Goal: Task Accomplishment & Management: Use online tool/utility

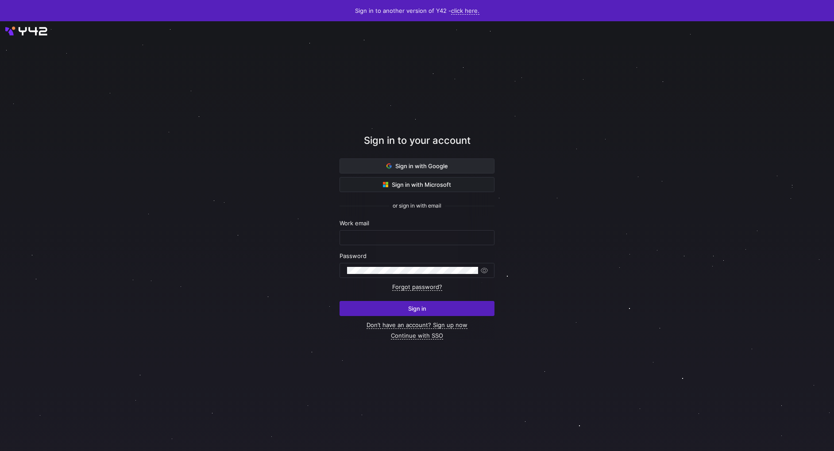
click at [432, 162] on span "Sign in with Google" at bounding box center [418, 165] width 62 height 7
drag, startPoint x: 432, startPoint y: 162, endPoint x: 412, endPoint y: 162, distance: 19.9
click at [412, 162] on span "Sign in with Google" at bounding box center [418, 165] width 62 height 7
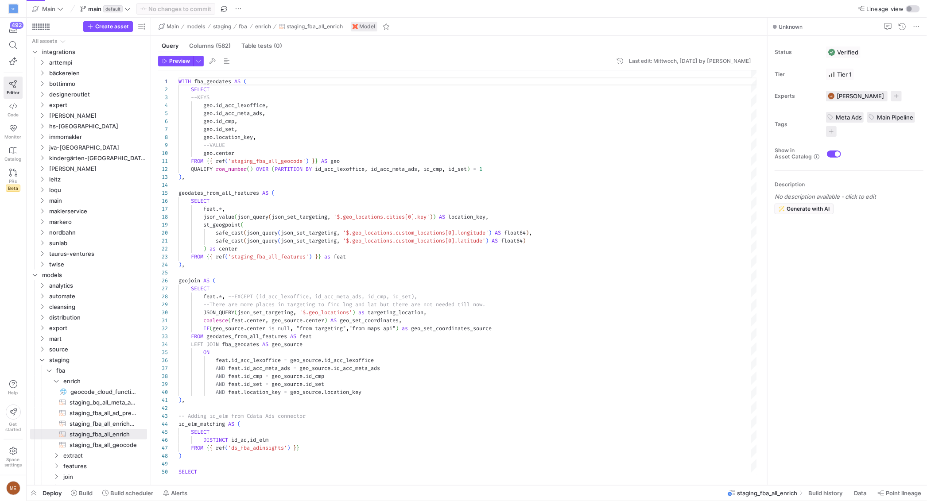
scroll to position [80, 0]
click at [43, 63] on icon "Press SPACE to select this row." at bounding box center [42, 62] width 6 height 5
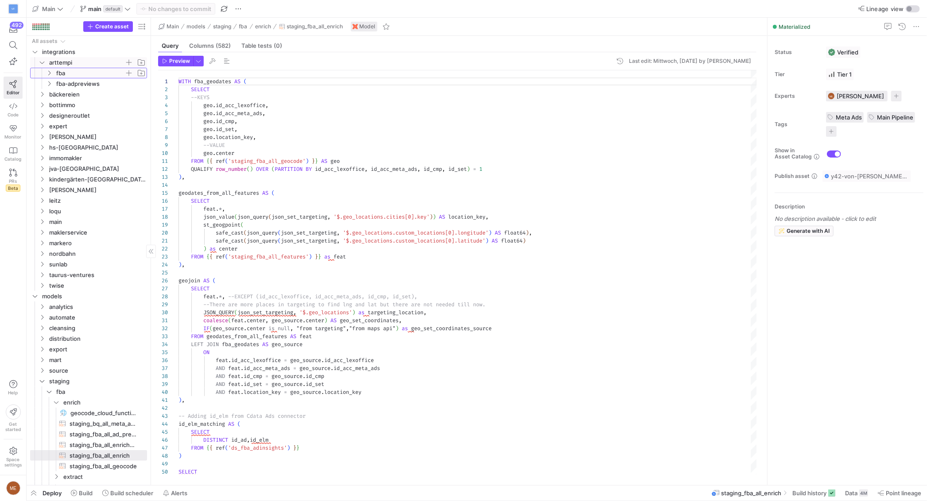
click at [50, 74] on icon "Press SPACE to select this row." at bounding box center [49, 72] width 6 height 5
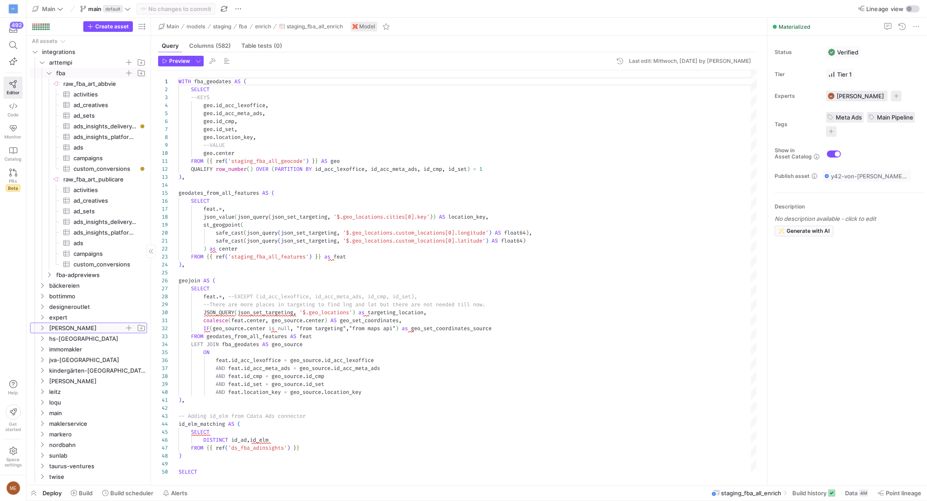
click at [44, 329] on icon "Press SPACE to select this row." at bounding box center [42, 327] width 6 height 5
click at [51, 356] on y42-icon "Press SPACE to select this row." at bounding box center [49, 359] width 7 height 7
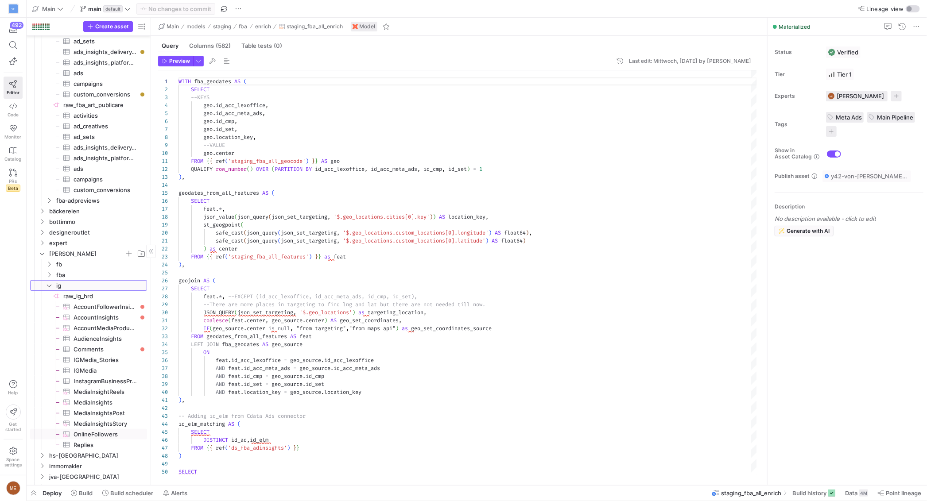
scroll to position [126, 0]
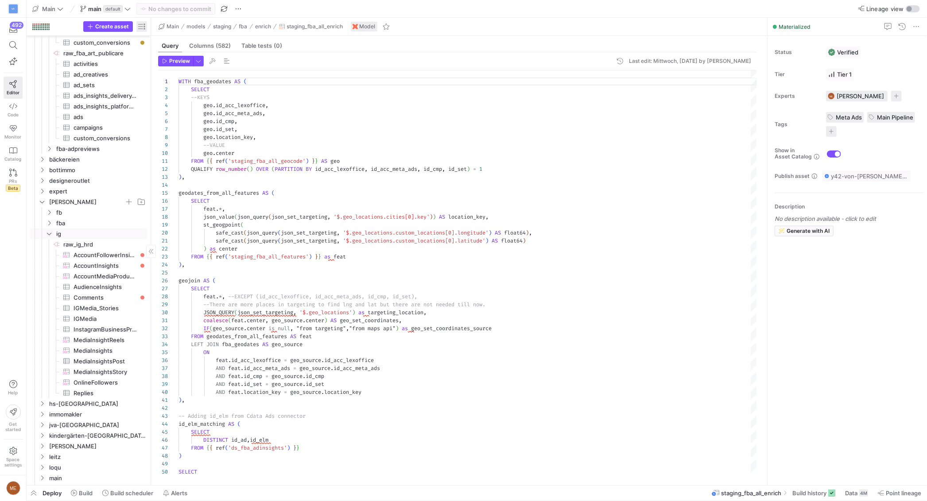
click at [142, 24] on span "button" at bounding box center [141, 26] width 11 height 11
click at [183, 75] on label "Freshness" at bounding box center [181, 78] width 34 height 7
click at [164, 75] on input "Freshness" at bounding box center [160, 78] width 7 height 7
radio input "false"
radio input "true"
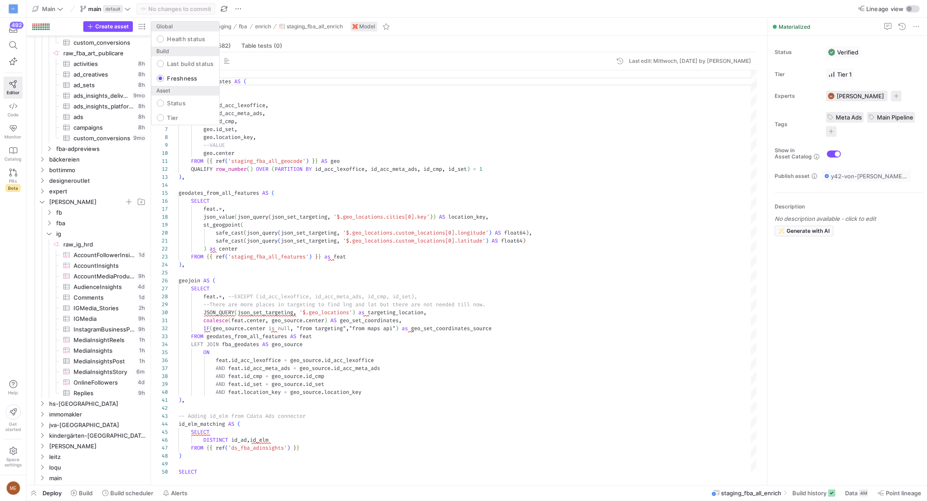
click at [77, 295] on div at bounding box center [463, 250] width 927 height 501
click at [83, 295] on span "Comments​​​​​​​​​" at bounding box center [104, 298] width 62 height 10
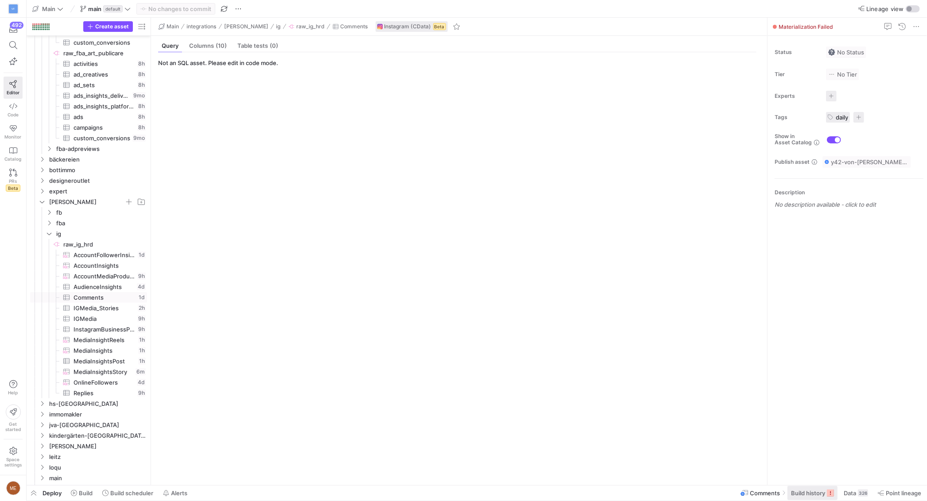
click at [815, 494] on span "Build history" at bounding box center [808, 493] width 34 height 7
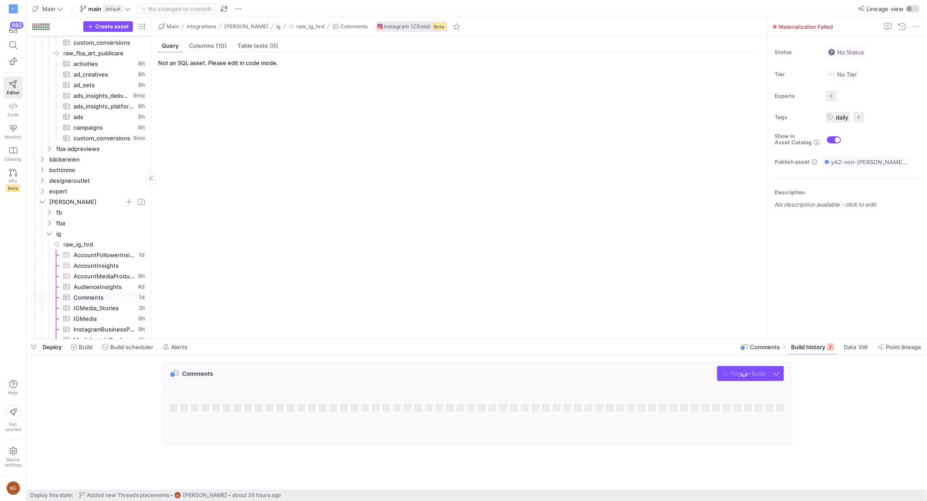
scroll to position [297, 0]
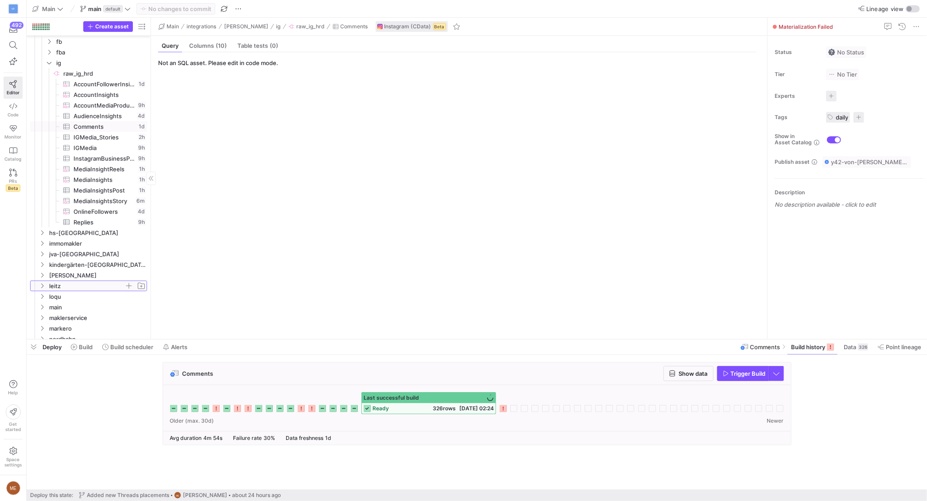
click at [43, 284] on icon "Press SPACE to select this row." at bounding box center [42, 285] width 6 height 5
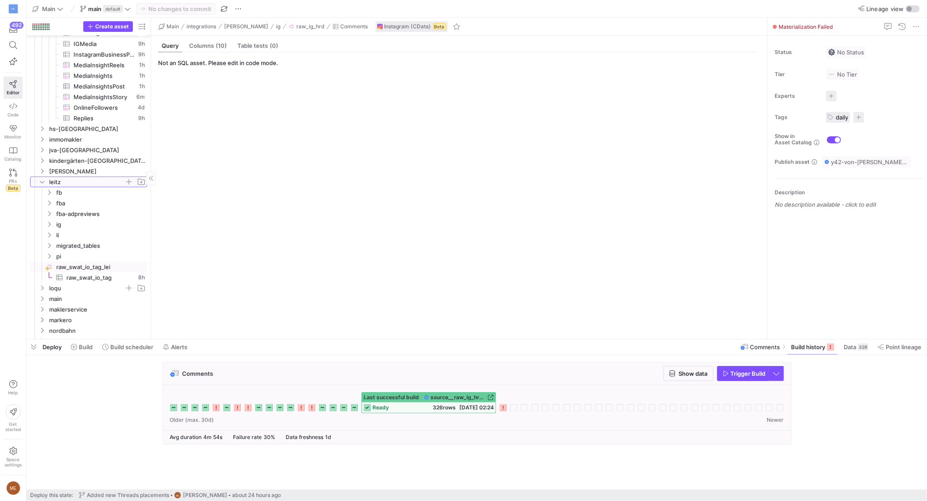
scroll to position [401, 0]
click at [46, 225] on icon "Press SPACE to select this row." at bounding box center [49, 224] width 6 height 5
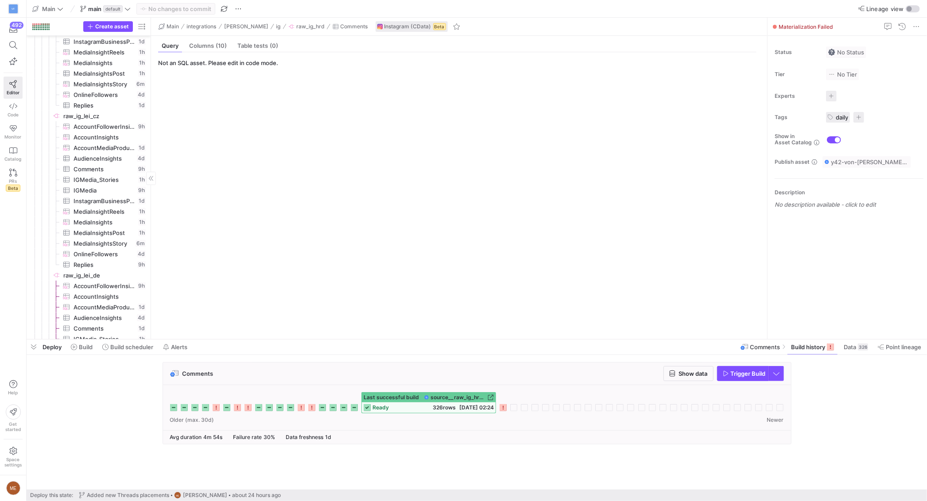
scroll to position [787, 0]
click at [93, 239] on span "IGMedia​​​​​​​​​" at bounding box center [104, 243] width 62 height 10
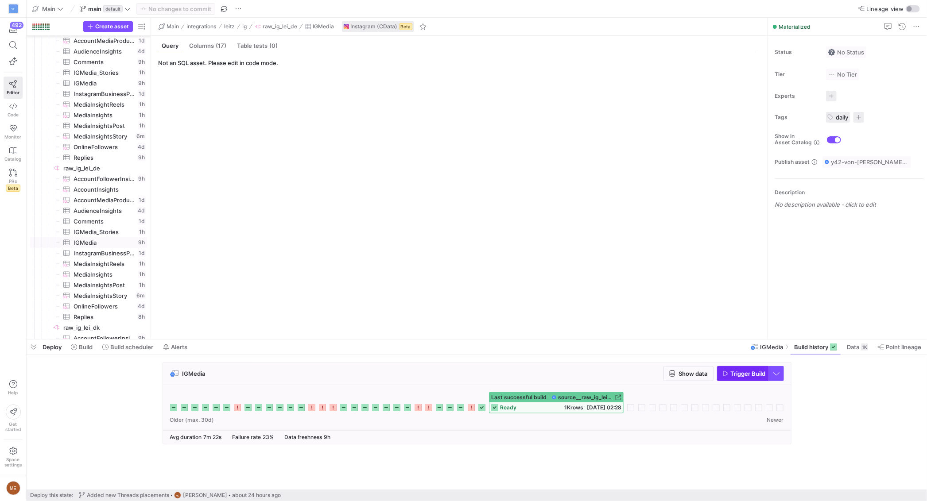
click at [756, 377] on span "Trigger Build" at bounding box center [748, 373] width 35 height 7
click at [111, 275] on span "MediaInsights​​​​​​​​​" at bounding box center [104, 275] width 63 height 10
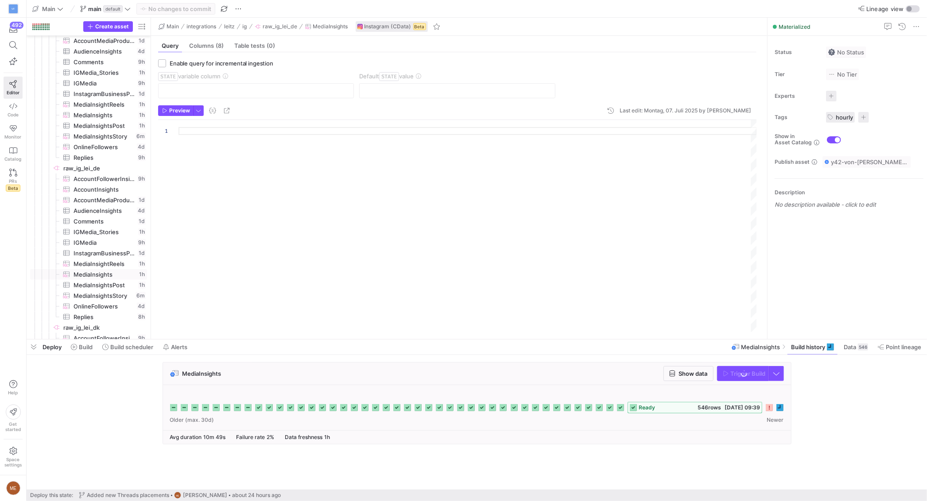
click at [805, 374] on div "MediaInsights Show data Trigger Build" at bounding box center [475, 406] width 897 height 88
click at [141, 25] on span "button" at bounding box center [141, 26] width 11 height 11
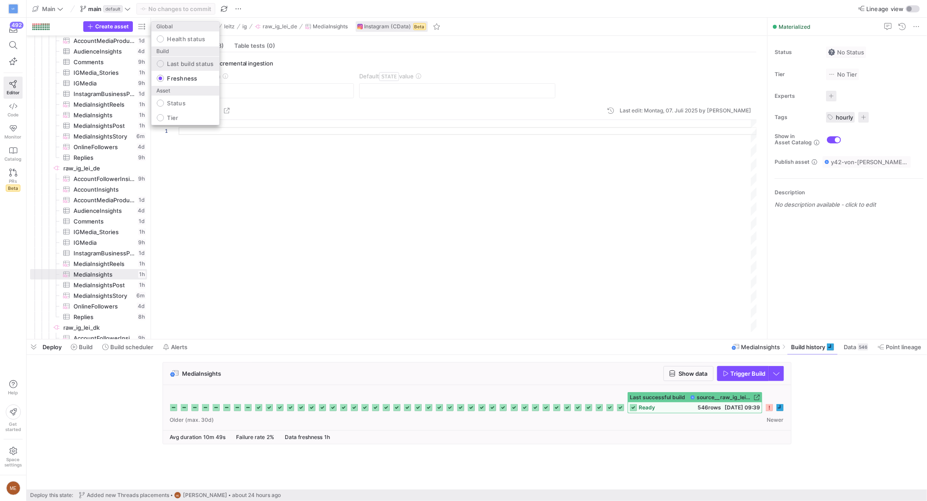
click at [178, 60] on label "Last build status" at bounding box center [189, 63] width 50 height 7
click at [164, 60] on input "Last build status" at bounding box center [160, 63] width 7 height 7
radio input "true"
click at [840, 409] on div at bounding box center [463, 250] width 927 height 501
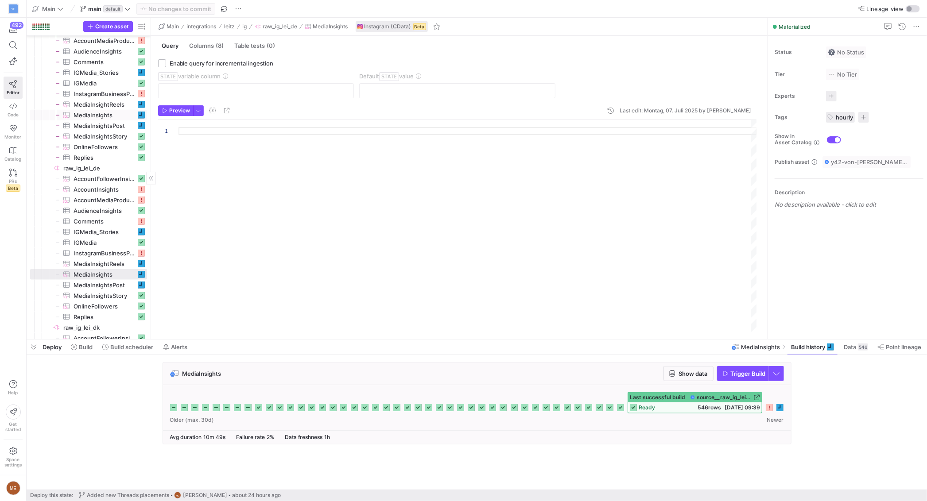
scroll to position [742, 0]
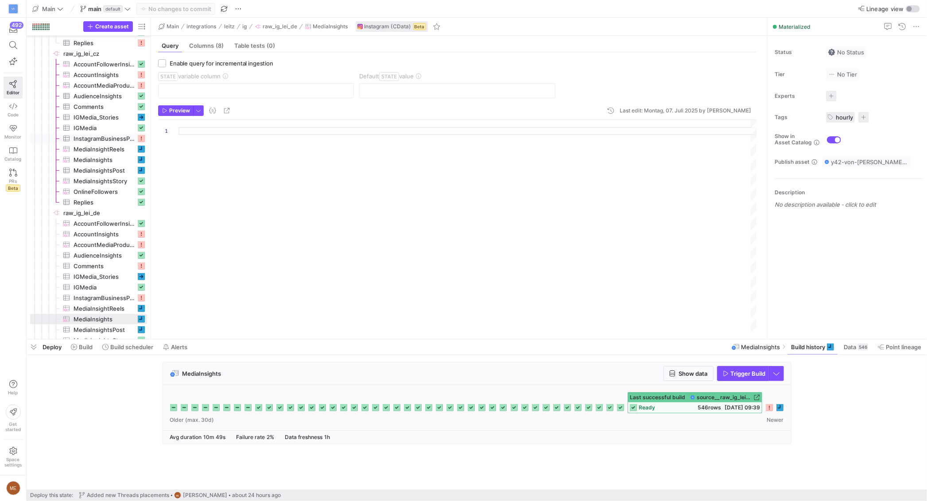
click at [129, 139] on span "InstagramBusinessProfile​​​​​​​​​" at bounding box center [104, 139] width 62 height 10
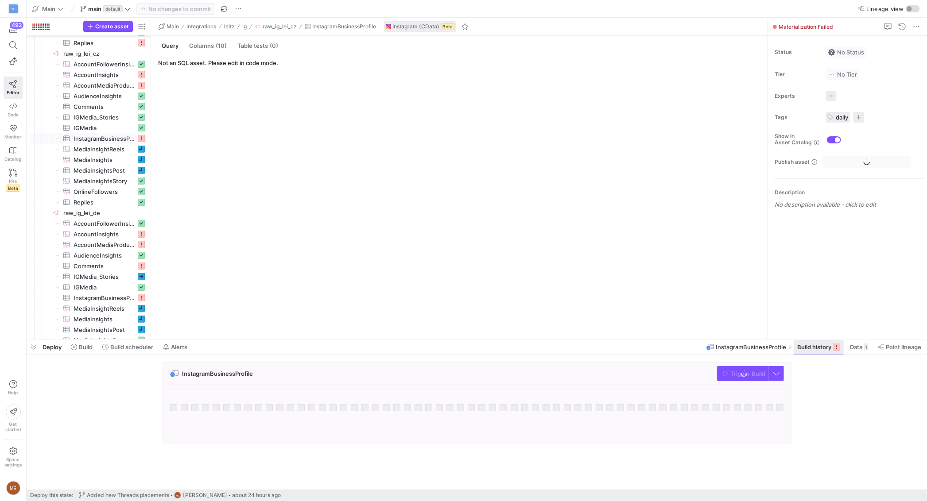
click at [835, 347] on rect at bounding box center [836, 347] width 7 height 7
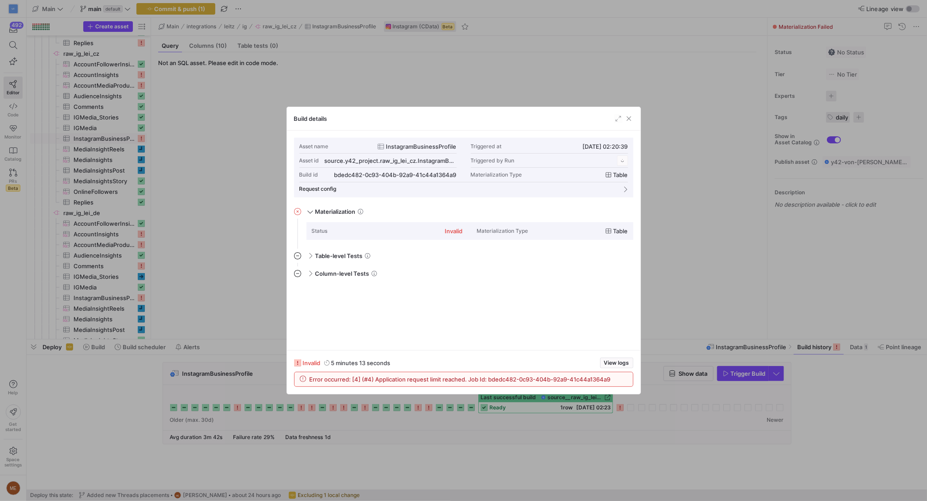
scroll to position [80, 0]
click at [121, 418] on div at bounding box center [463, 250] width 927 height 501
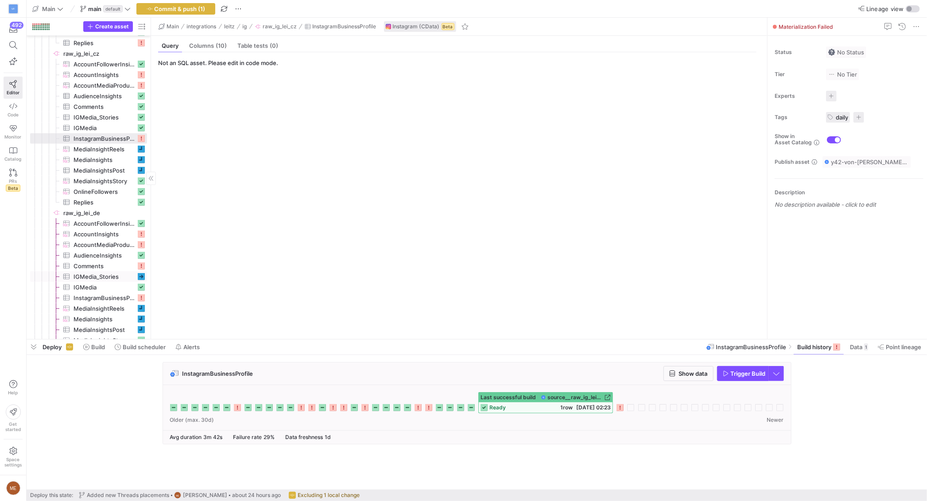
scroll to position [793, 0]
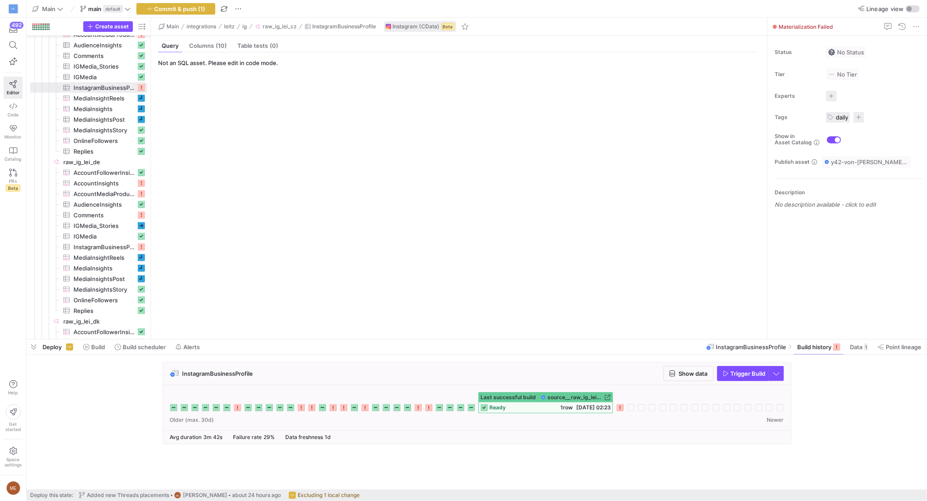
click at [92, 348] on span "Build" at bounding box center [98, 347] width 14 height 7
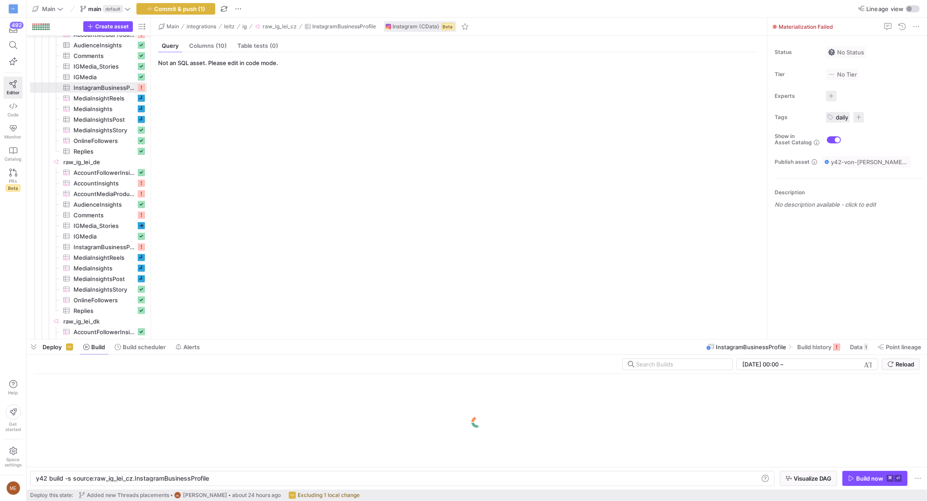
scroll to position [0, 171]
click at [139, 344] on span "Build scheduler" at bounding box center [144, 347] width 43 height 7
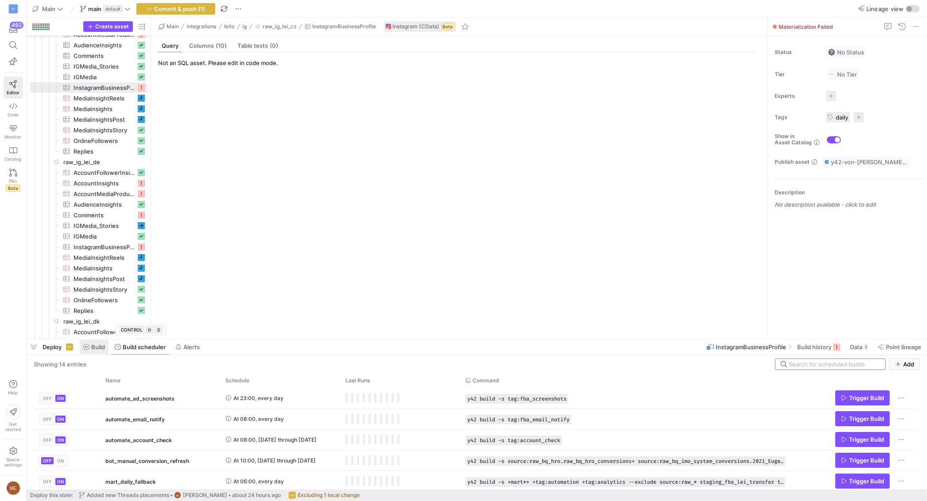
click at [99, 348] on span "Build" at bounding box center [98, 347] width 14 height 7
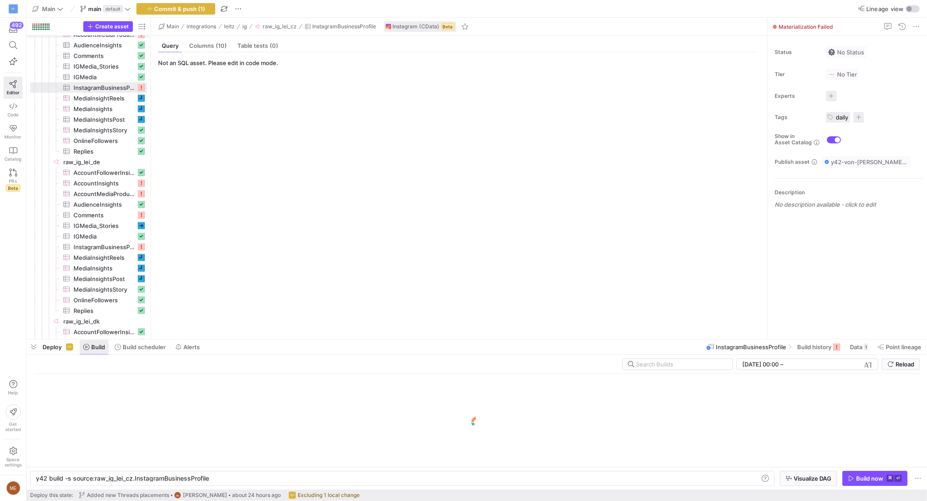
scroll to position [0, 171]
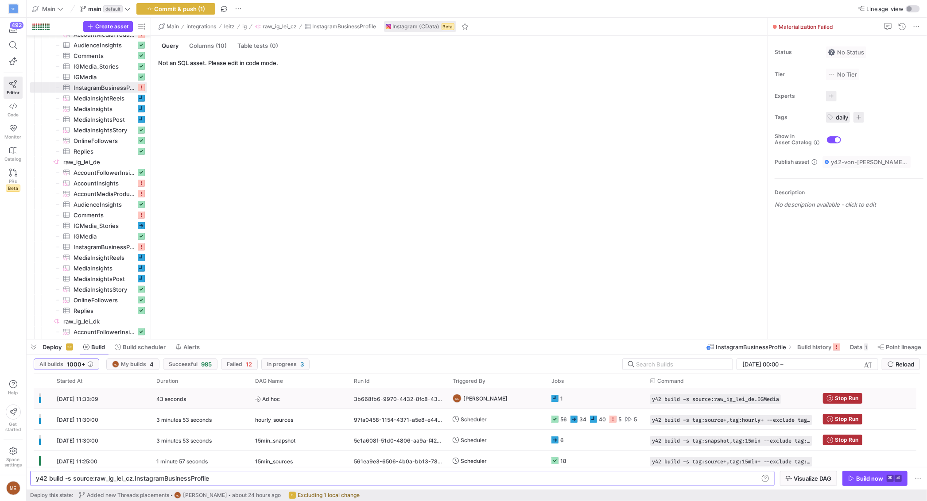
click at [555, 398] on rect at bounding box center [554, 398] width 7 height 7
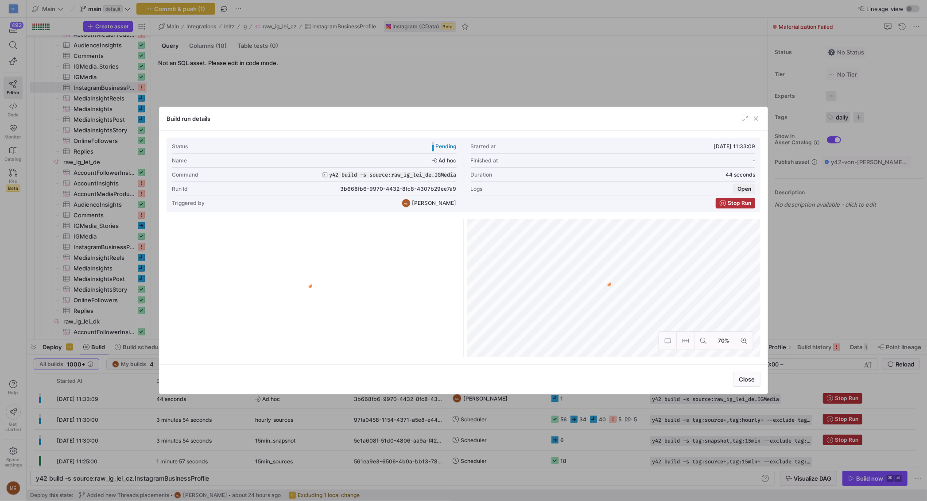
click at [747, 184] on span "button" at bounding box center [744, 189] width 21 height 10
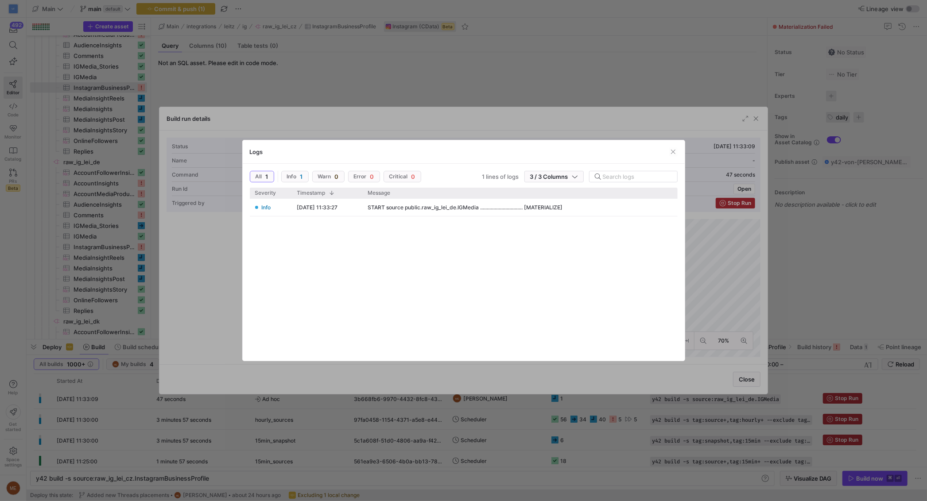
click at [213, 264] on div at bounding box center [463, 250] width 927 height 501
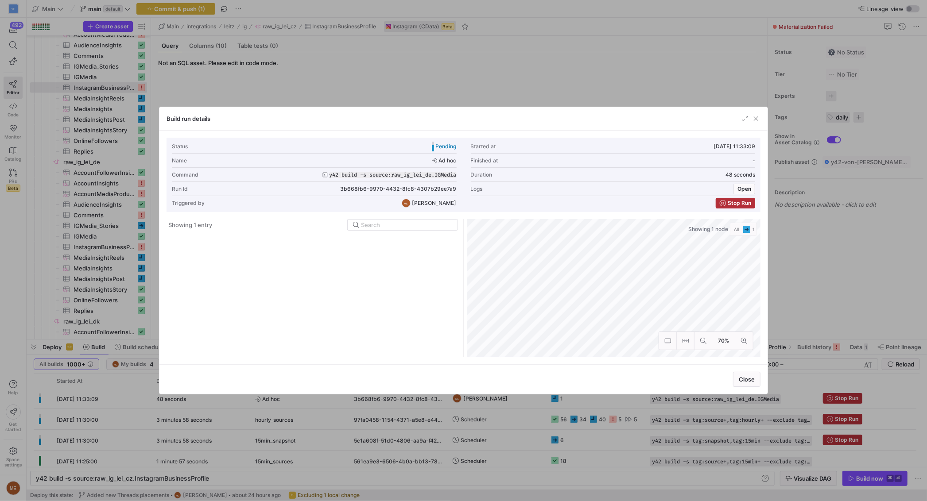
click at [618, 290] on div "Info [DATE] 11:33:27 START source public.raw_ig_lei_de.IGMedia ................…" at bounding box center [464, 276] width 428 height 155
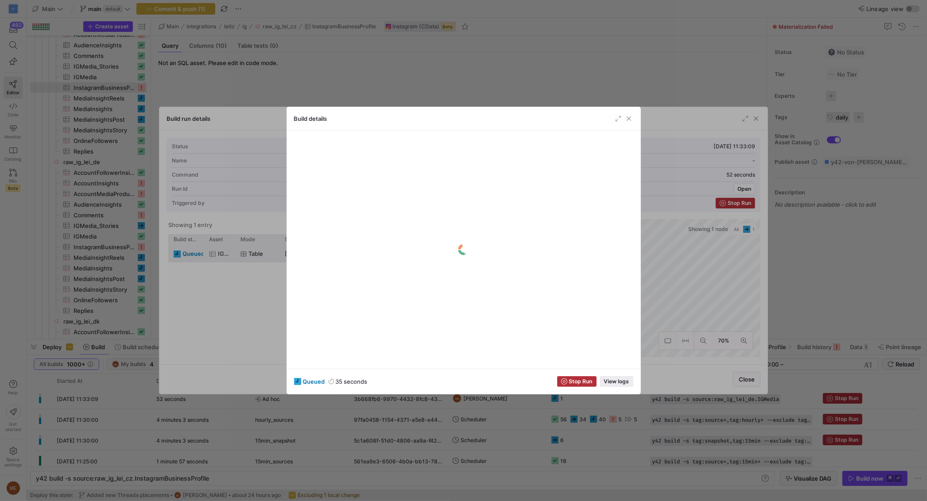
click at [619, 381] on span "View logs" at bounding box center [616, 382] width 25 height 6
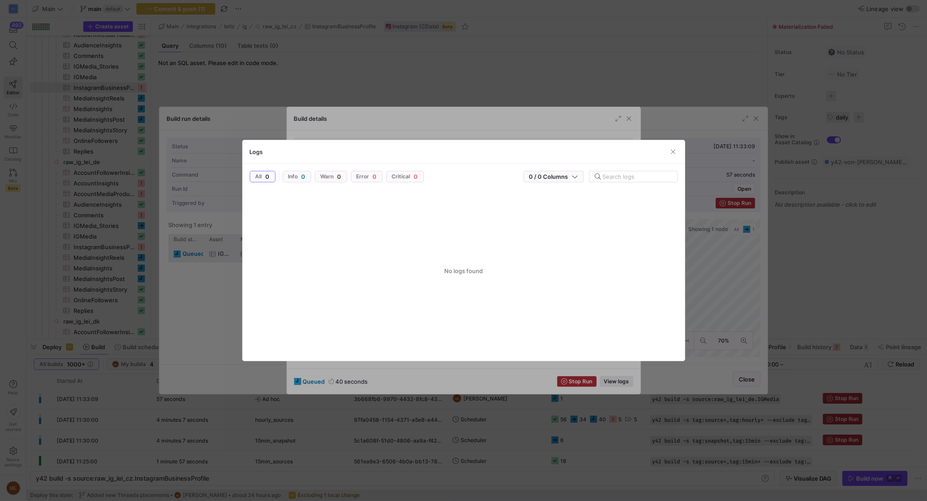
scroll to position [80, 0]
click at [483, 28] on div at bounding box center [463, 250] width 927 height 501
click at [483, 71] on div at bounding box center [463, 250] width 927 height 501
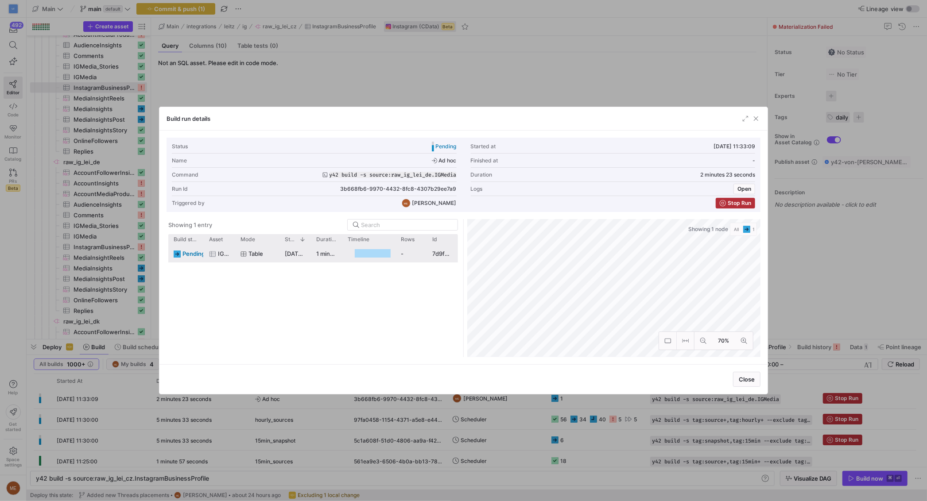
click at [397, 267] on div "pending IGMedia table [DATE] 11:33:27 1 minute 57 seconds - 7d9fdccf-f823-4597-…" at bounding box center [313, 301] width 290 height 112
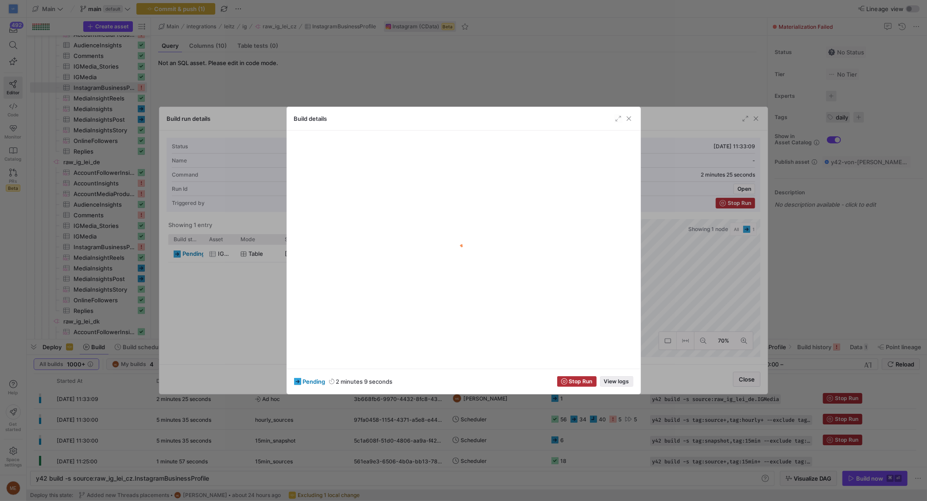
click at [619, 386] on span "button" at bounding box center [616, 382] width 32 height 10
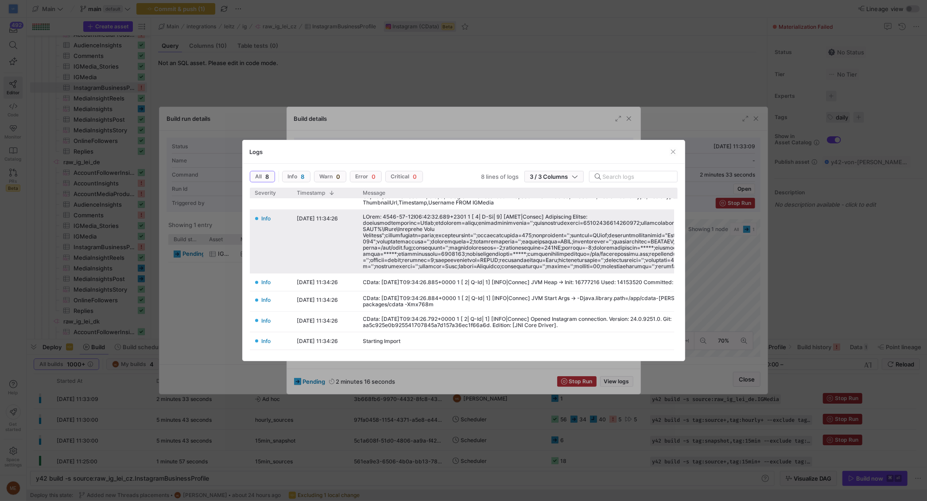
scroll to position [0, 0]
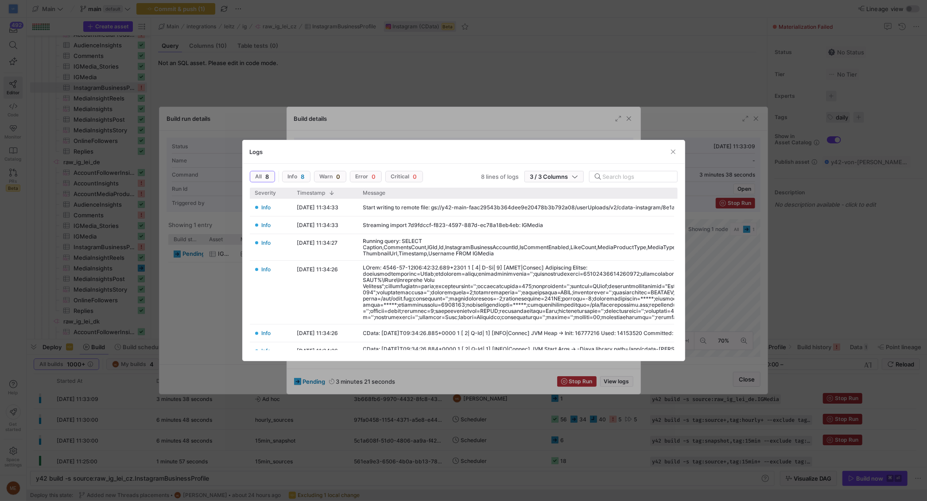
click at [529, 127] on div at bounding box center [463, 250] width 927 height 501
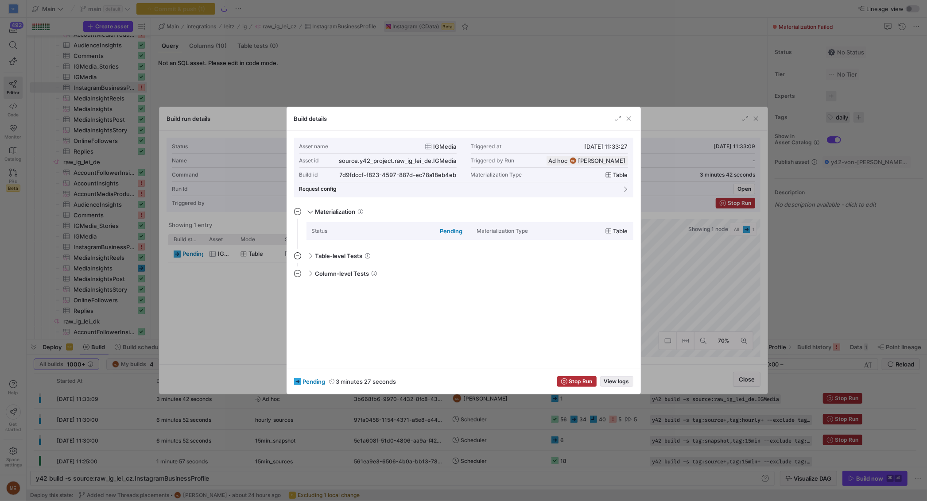
click at [617, 386] on span "button" at bounding box center [616, 382] width 32 height 10
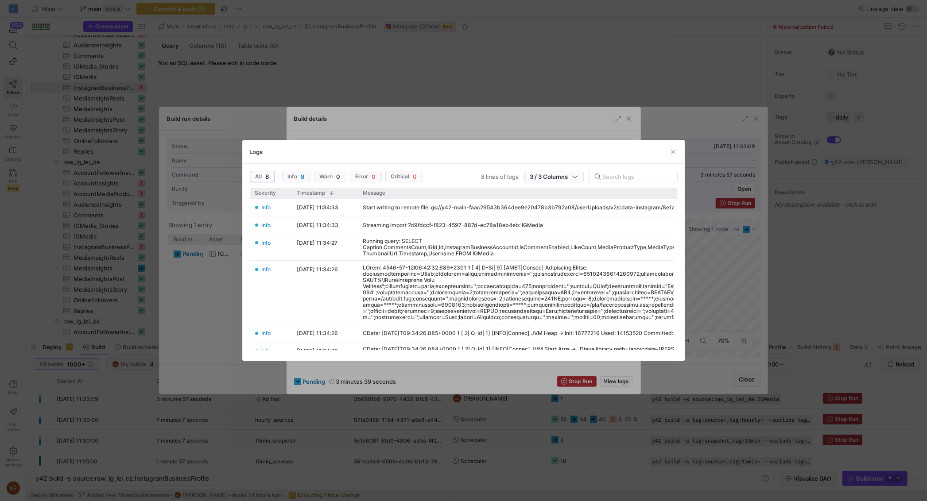
click at [754, 307] on div at bounding box center [463, 250] width 927 height 501
click at [831, 312] on div at bounding box center [463, 250] width 927 height 501
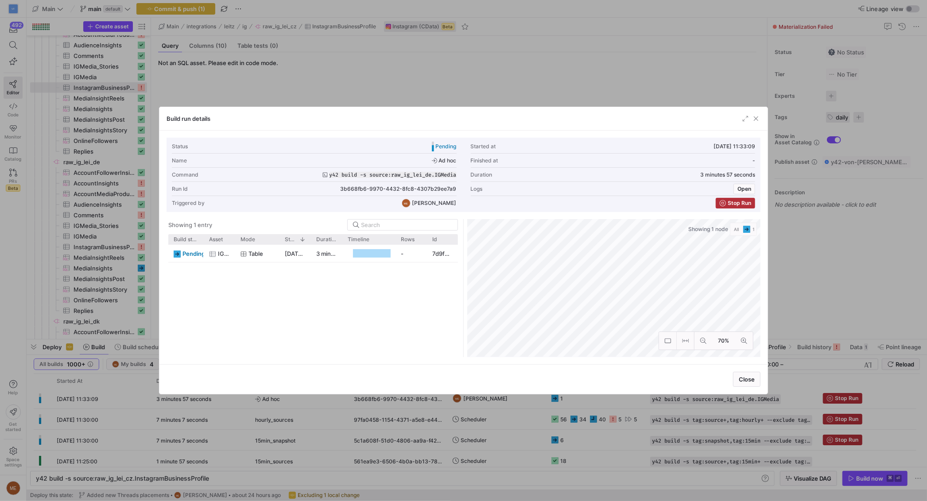
click at [146, 90] on div at bounding box center [463, 250] width 927 height 501
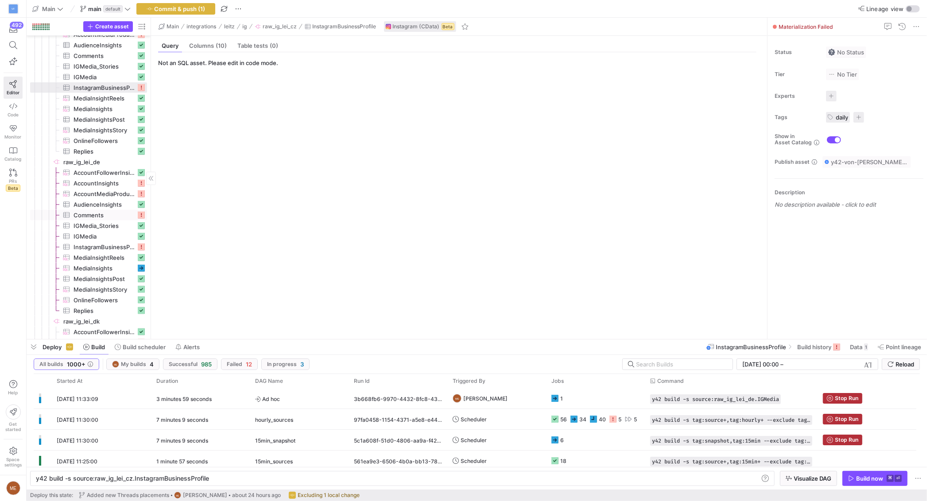
click at [111, 211] on span "Comments​​​​​​​​​" at bounding box center [104, 215] width 62 height 10
type textarea "y42 build -s source:raw_ig_lei_de.Comments"
click at [820, 344] on span "Build history" at bounding box center [808, 347] width 34 height 7
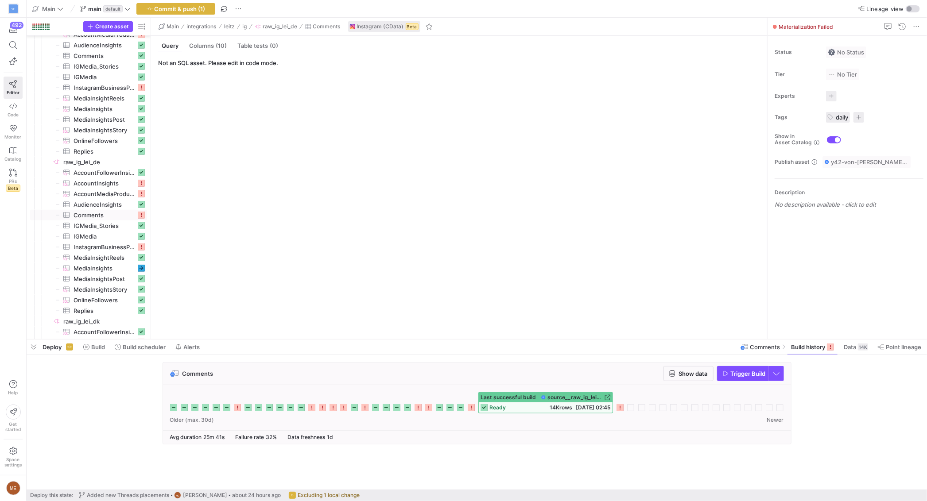
click at [619, 407] on icon at bounding box center [619, 407] width 7 height 7
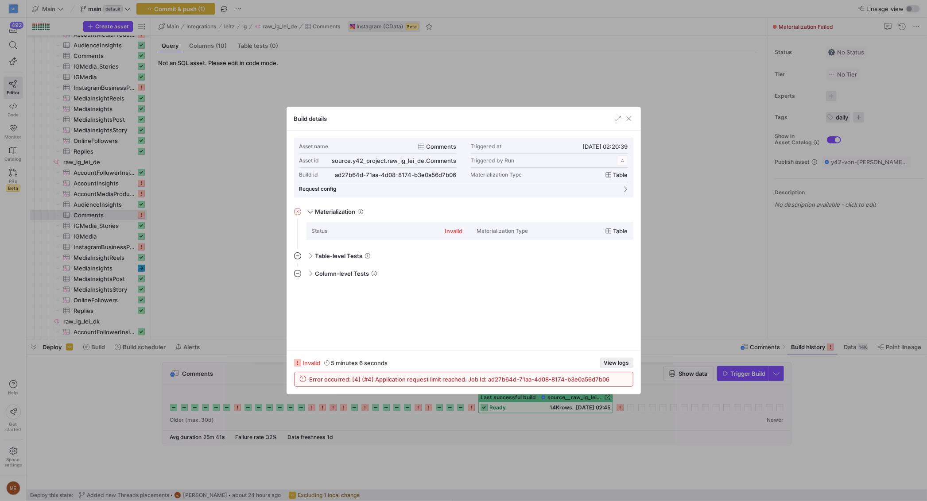
scroll to position [80, 0]
click at [105, 388] on div at bounding box center [463, 250] width 927 height 501
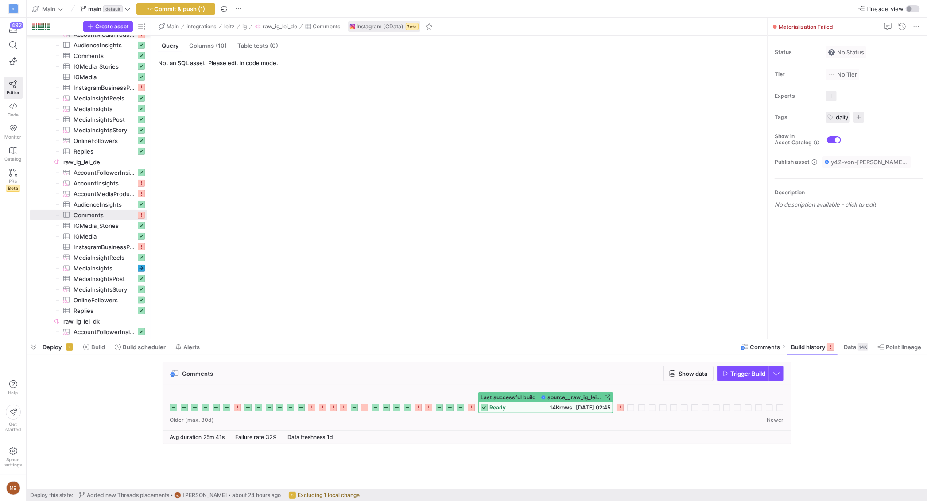
click at [617, 405] on icon at bounding box center [619, 407] width 7 height 7
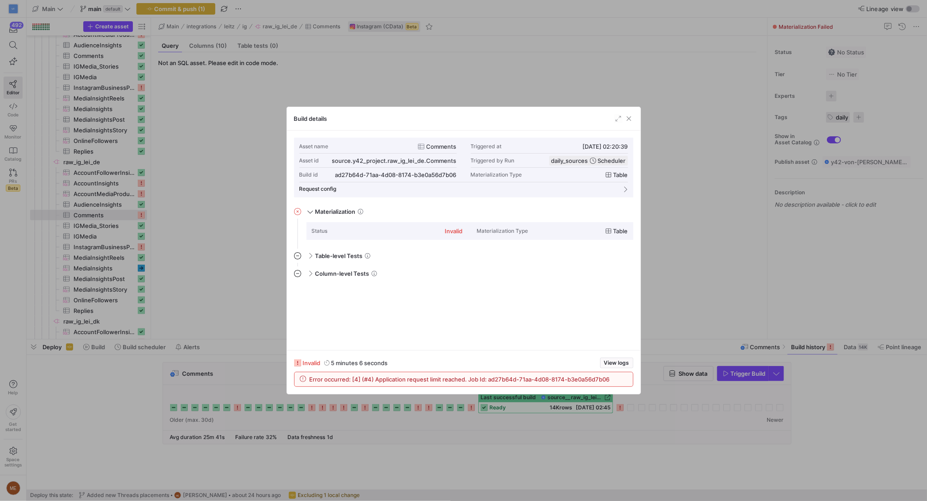
click at [523, 436] on div at bounding box center [463, 250] width 927 height 501
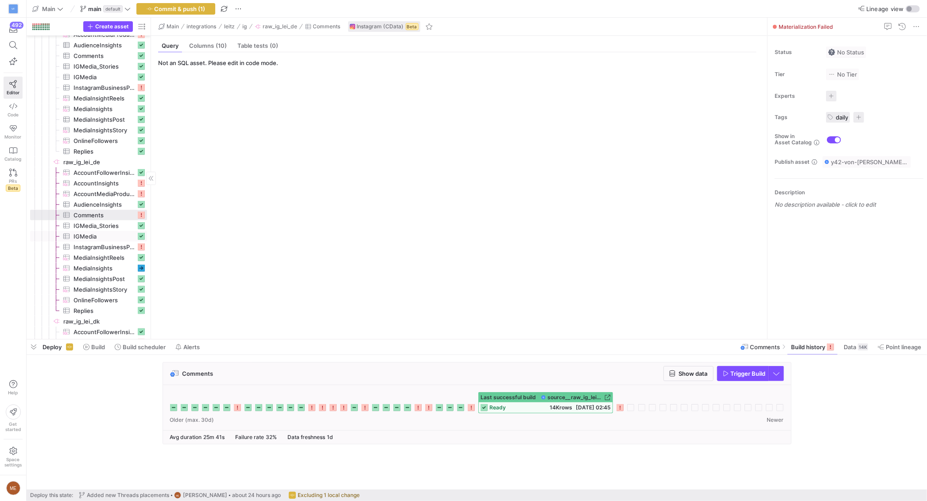
click at [101, 239] on span "IGMedia​​​​​​​​​" at bounding box center [104, 237] width 62 height 10
click at [633, 409] on icon at bounding box center [630, 408] width 7 height 7
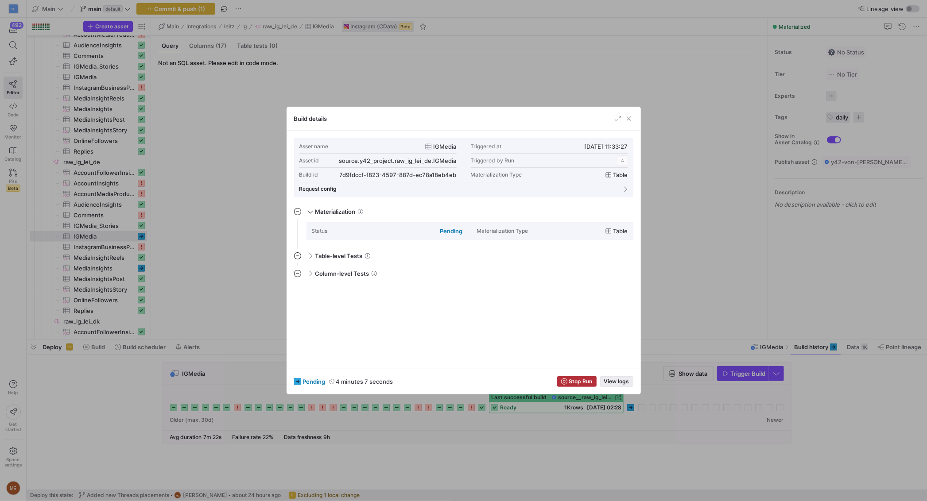
scroll to position [80, 0]
click at [620, 383] on span "View logs" at bounding box center [616, 382] width 25 height 6
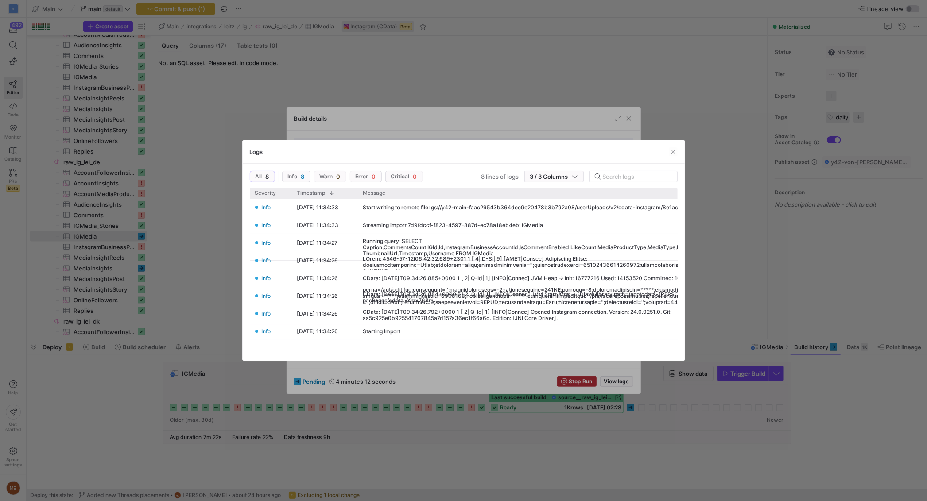
click at [135, 391] on div at bounding box center [463, 250] width 927 height 501
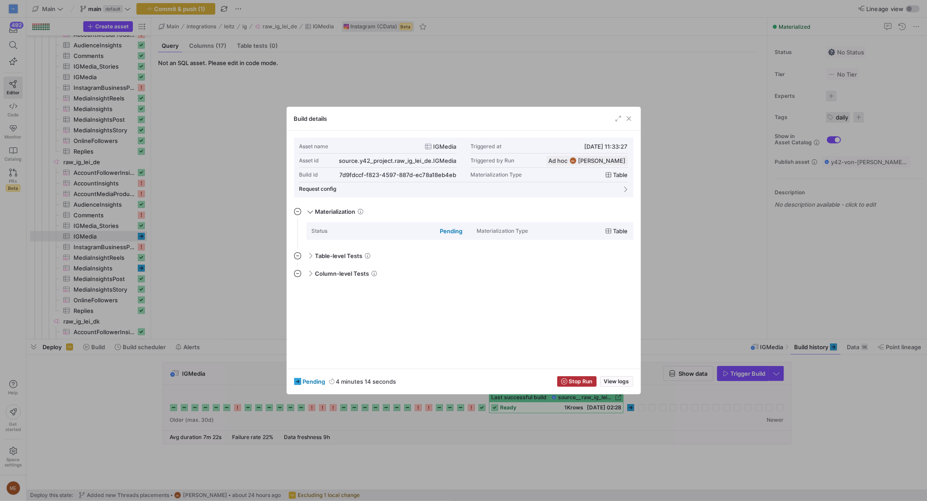
click at [102, 262] on div at bounding box center [463, 250] width 927 height 501
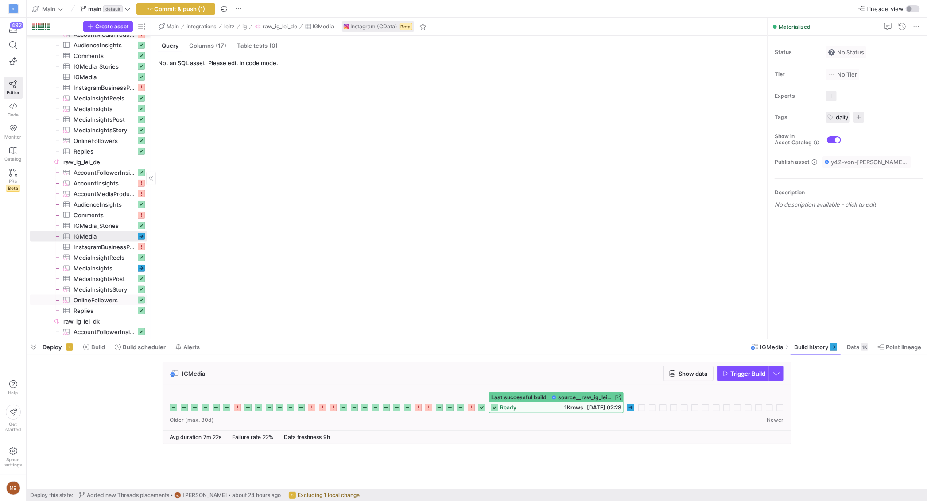
click at [112, 300] on span "OnlineFollowers​​​​​​​​​" at bounding box center [104, 300] width 62 height 10
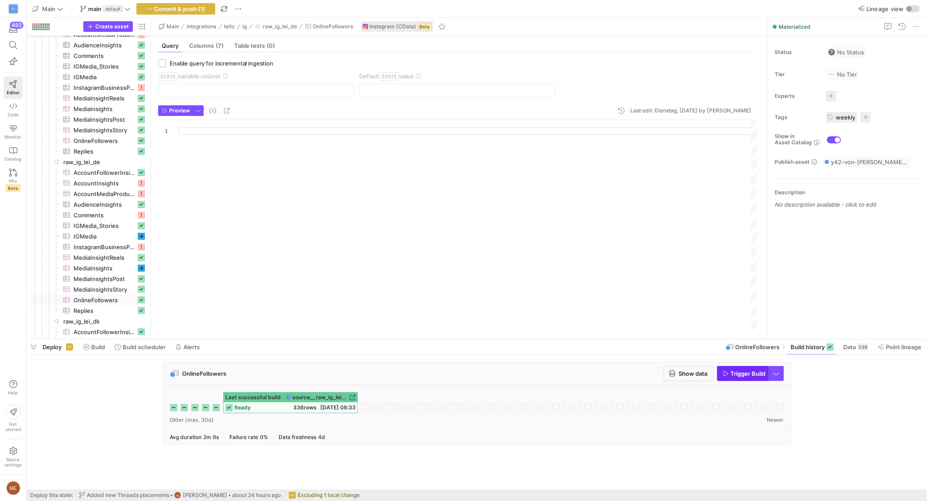
click at [739, 375] on span "Trigger Build" at bounding box center [748, 373] width 35 height 7
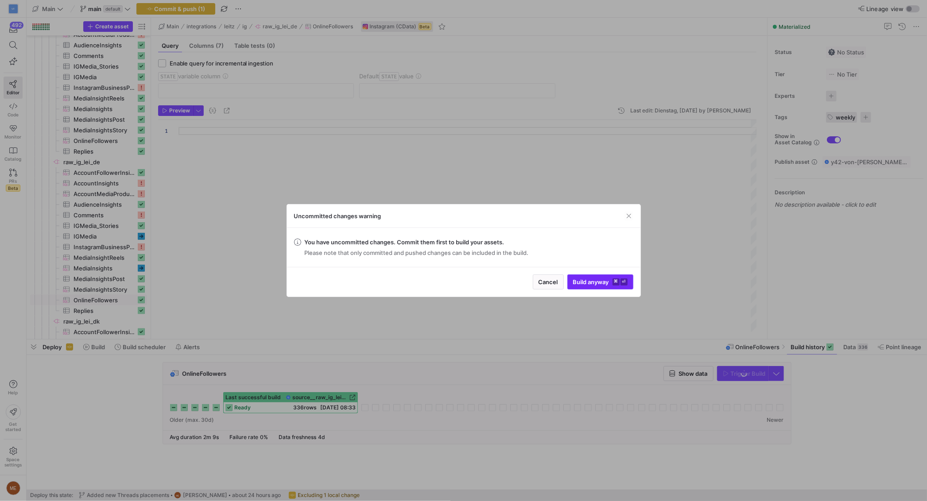
click at [588, 283] on span "Build anyway ⌘ ⏎" at bounding box center [600, 281] width 54 height 7
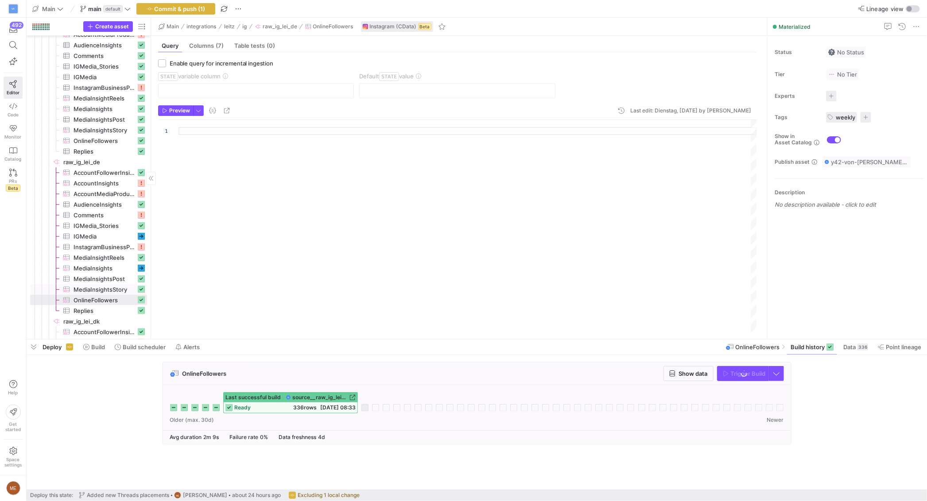
click at [126, 288] on span "MediaInsightsStory​​​​​​​​​" at bounding box center [104, 290] width 62 height 10
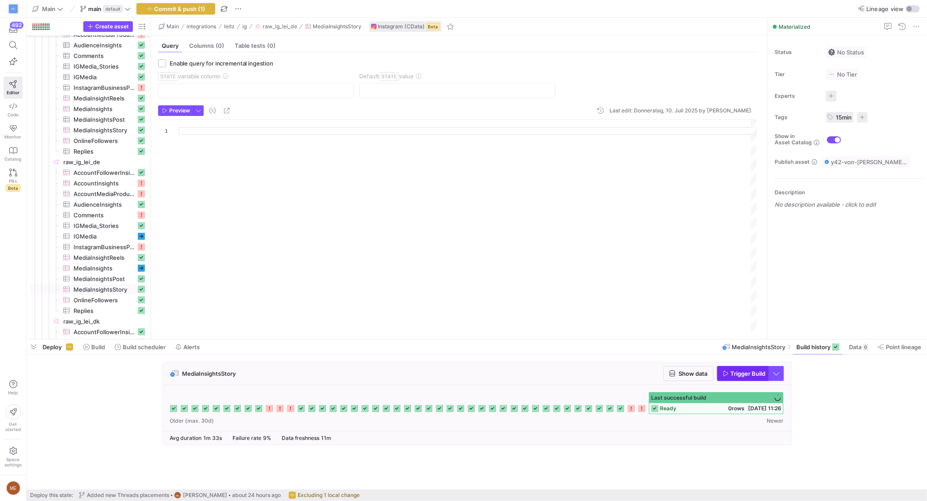
click at [742, 373] on span "Trigger Build" at bounding box center [748, 373] width 35 height 7
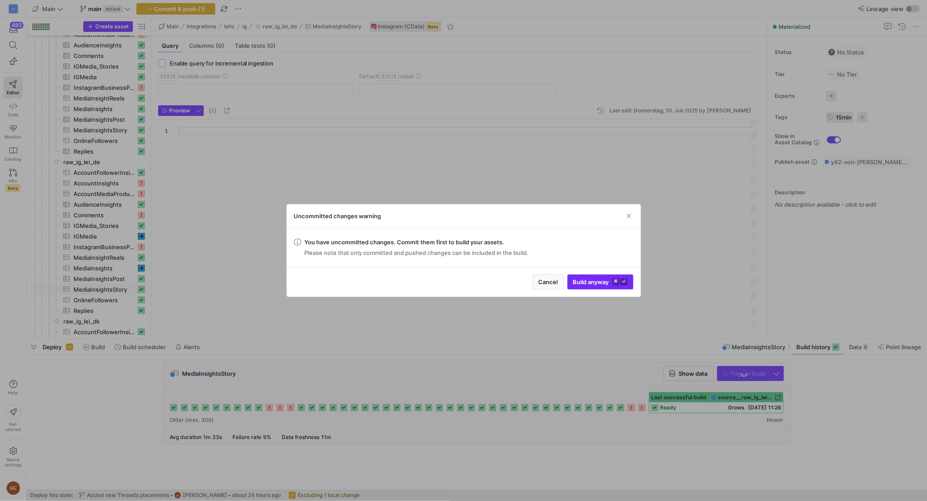
click at [598, 285] on span "Build anyway ⌘ ⏎" at bounding box center [600, 281] width 54 height 7
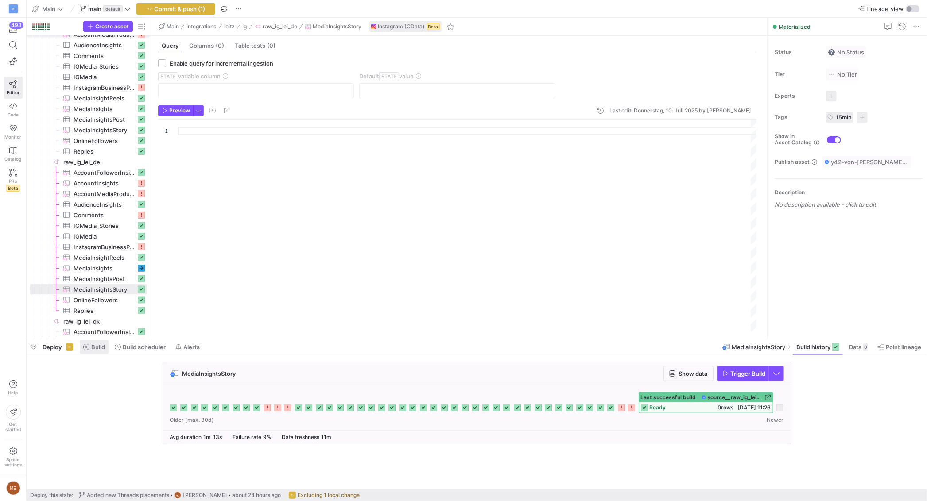
click at [94, 348] on span "Build" at bounding box center [98, 347] width 14 height 7
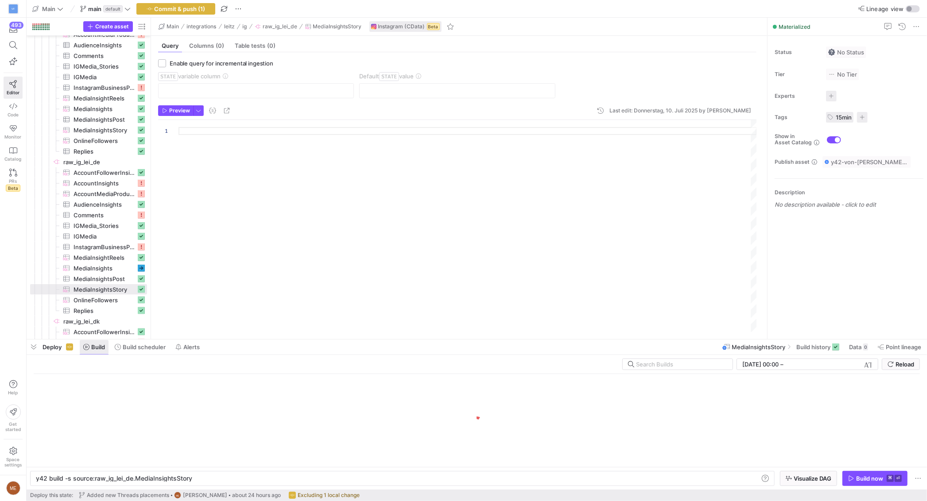
scroll to position [0, 155]
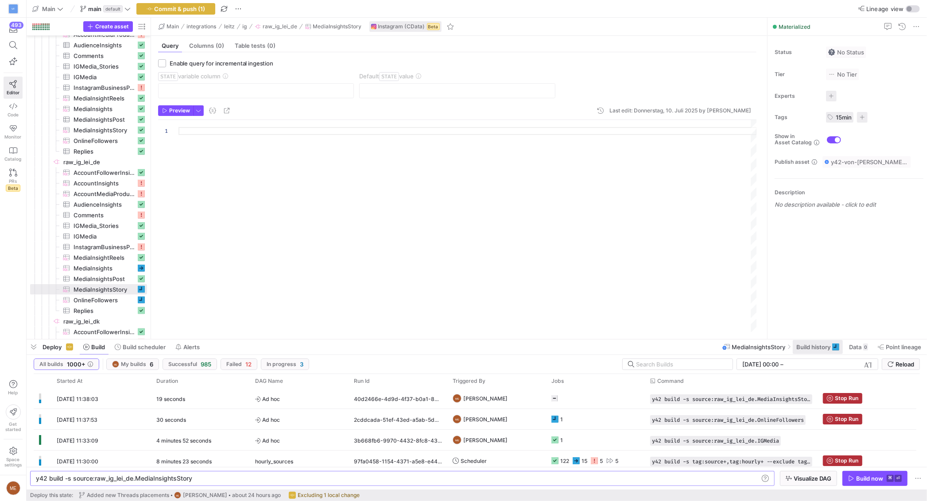
click at [804, 349] on span "Build history" at bounding box center [813, 347] width 34 height 7
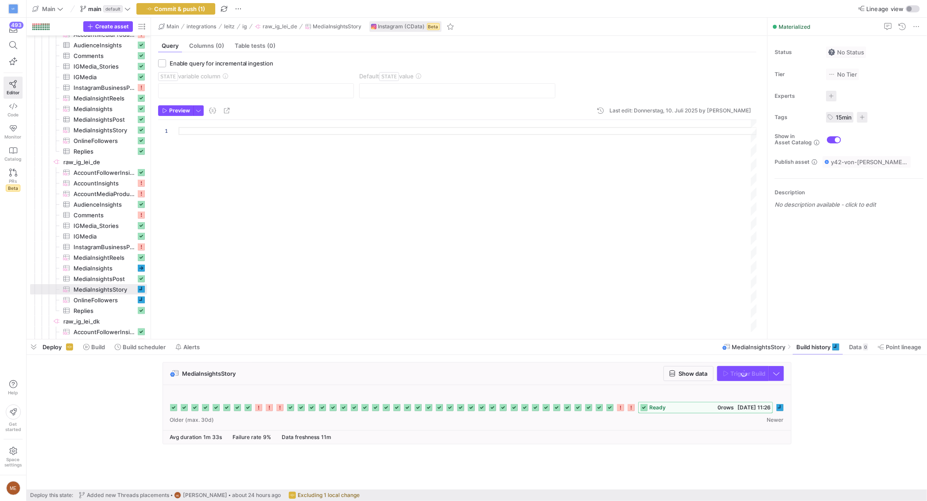
click at [821, 429] on div "MediaInsightsStory Show data Trigger Build ready 0 rows [DATE] 11:26" at bounding box center [475, 406] width 897 height 88
click at [631, 407] on icon at bounding box center [630, 407] width 7 height 7
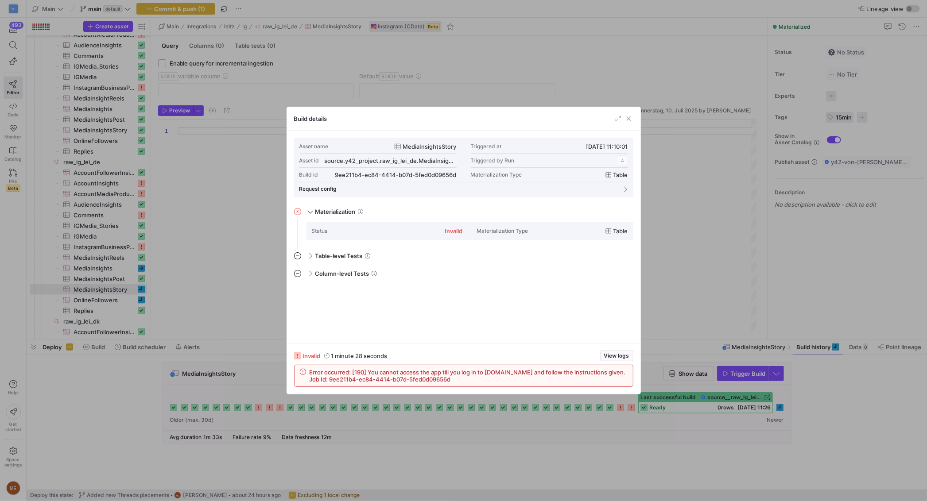
scroll to position [80, 0]
click at [621, 432] on div at bounding box center [463, 250] width 927 height 501
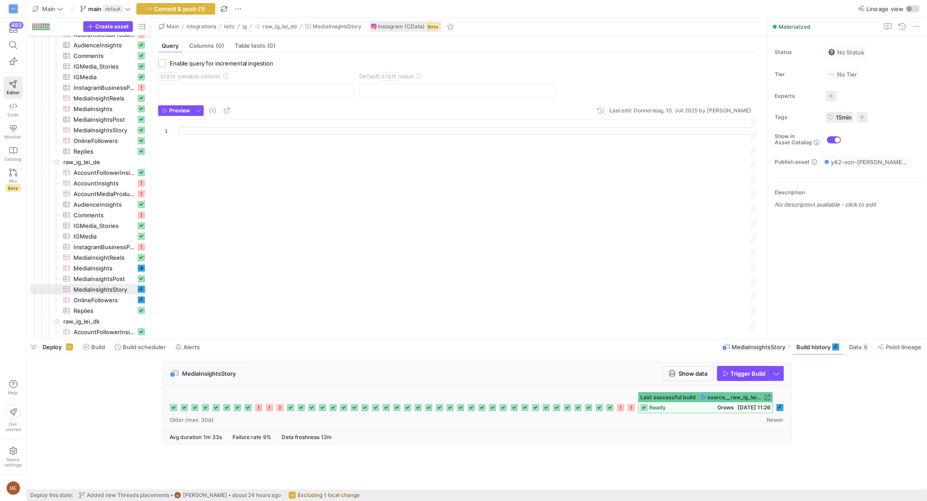
click at [609, 409] on rect at bounding box center [609, 407] width 7 height 7
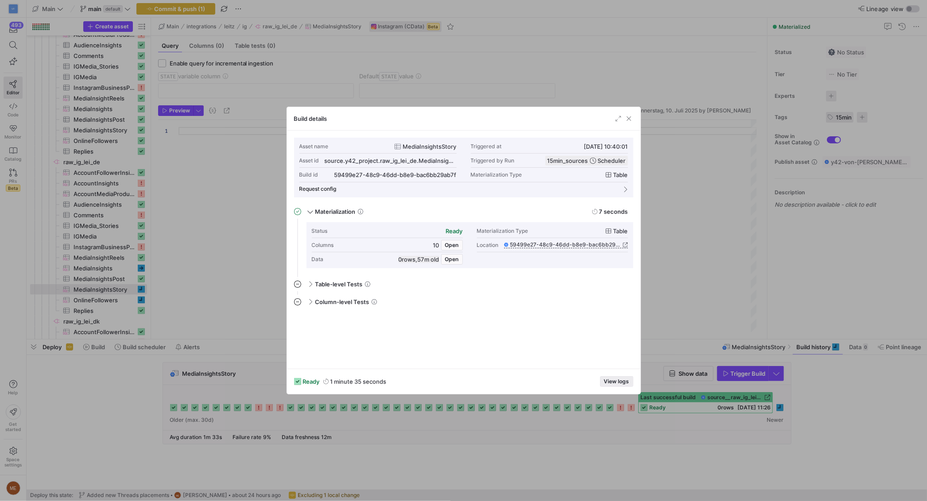
click at [614, 383] on span "View logs" at bounding box center [616, 382] width 25 height 6
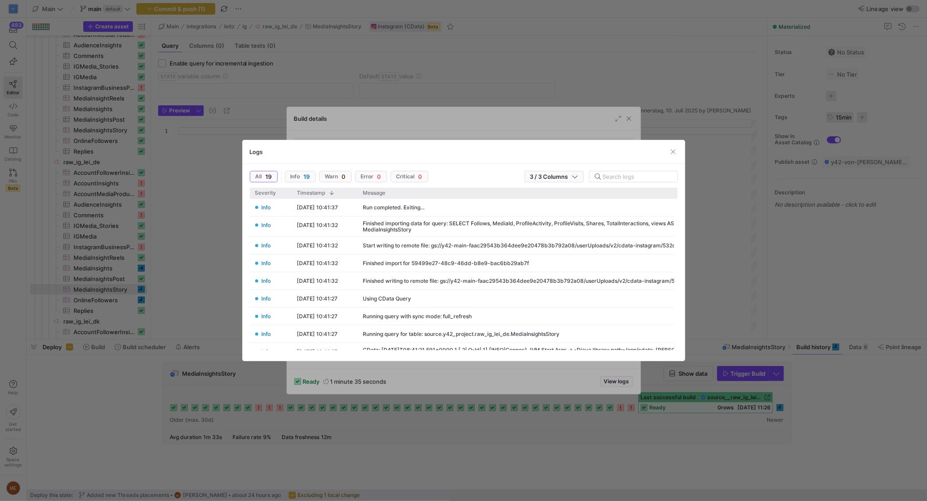
click at [631, 449] on div at bounding box center [463, 250] width 927 height 501
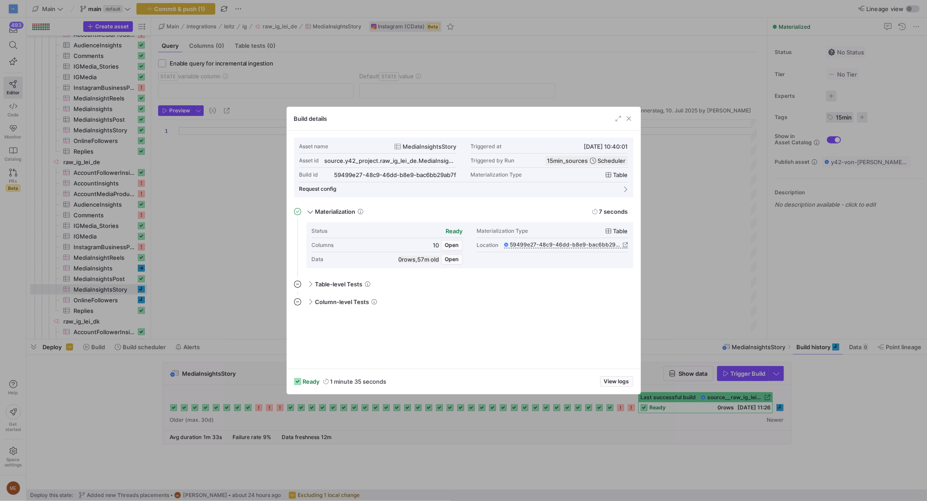
click at [631, 449] on div at bounding box center [463, 250] width 927 height 501
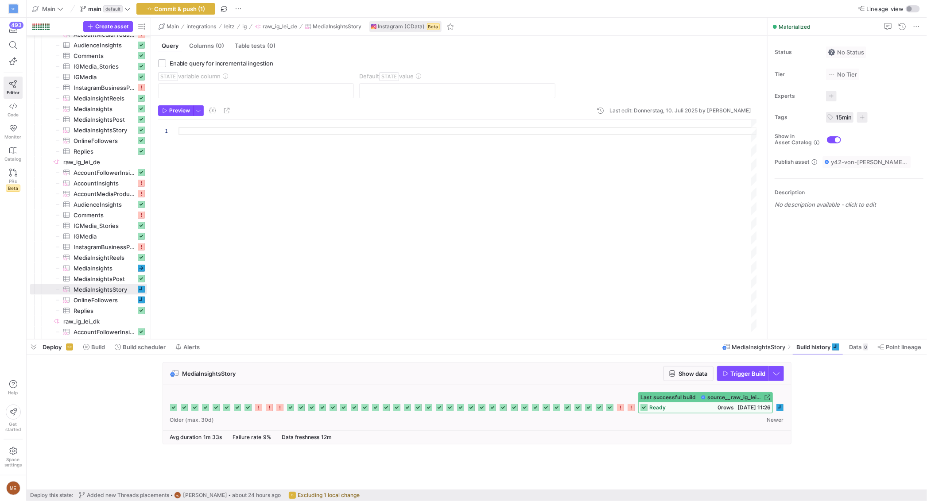
click at [654, 408] on span "ready" at bounding box center [657, 408] width 16 height 6
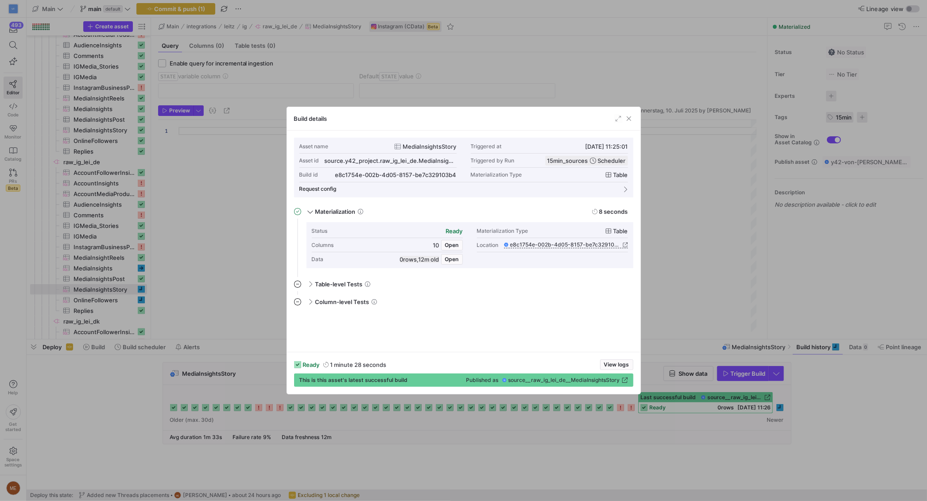
click at [679, 441] on div at bounding box center [463, 250] width 927 height 501
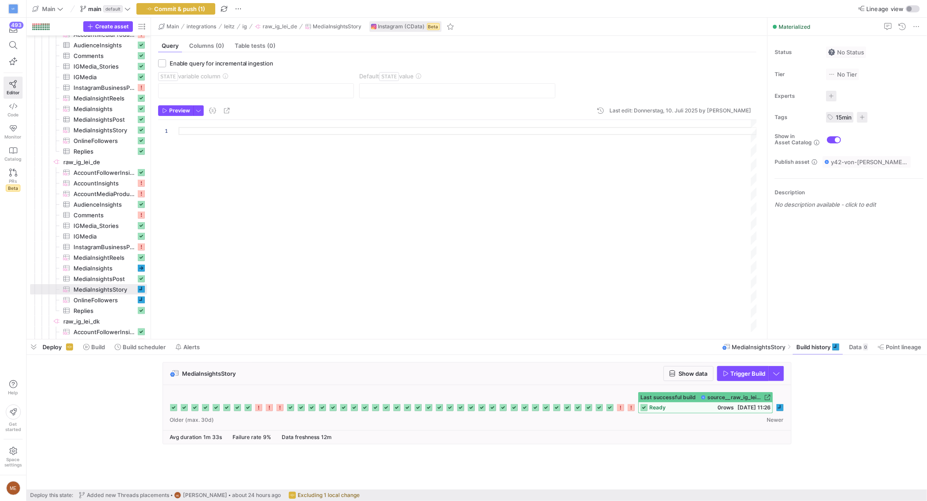
click at [778, 407] on icon at bounding box center [779, 407] width 7 height 7
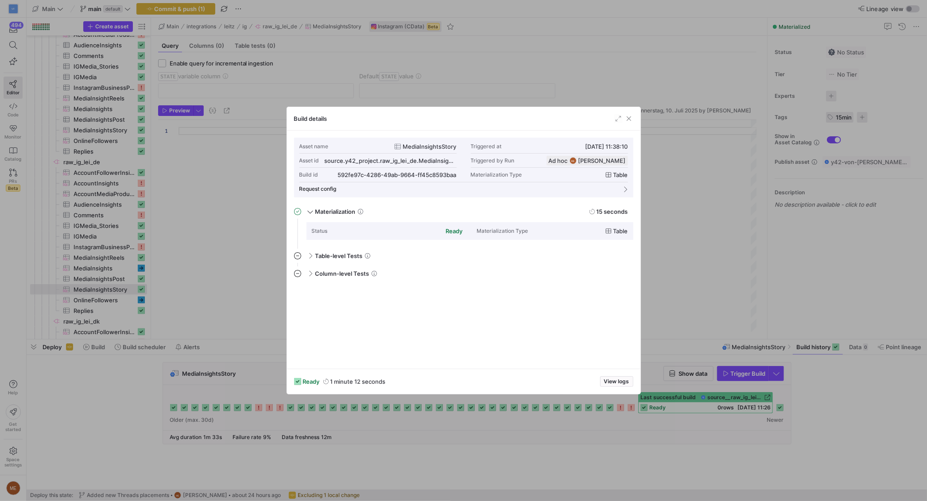
click at [845, 426] on div at bounding box center [463, 250] width 927 height 501
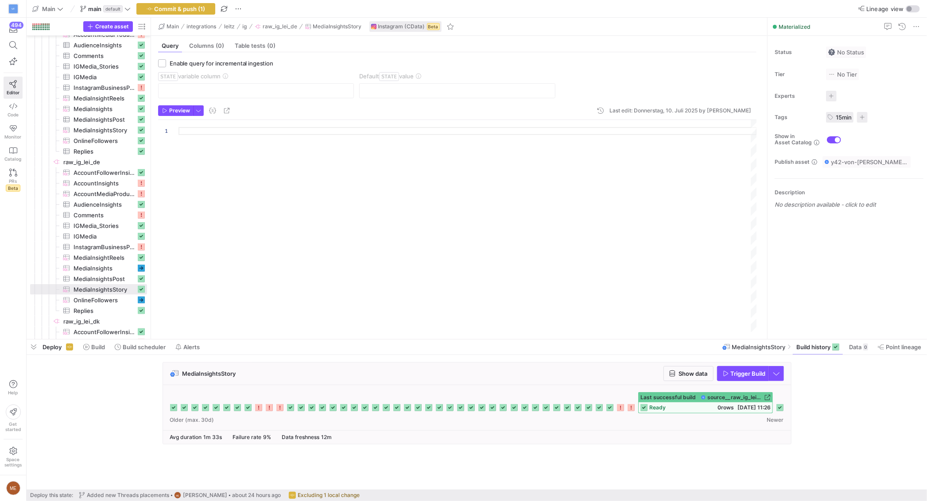
click at [626, 412] on div "Last successful build source__raw_ig_lei_de__MediaInsightsStory ready 0 rows [D…" at bounding box center [477, 402] width 614 height 21
click at [631, 408] on icon at bounding box center [630, 407] width 7 height 7
